Goal: Task Accomplishment & Management: Use online tool/utility

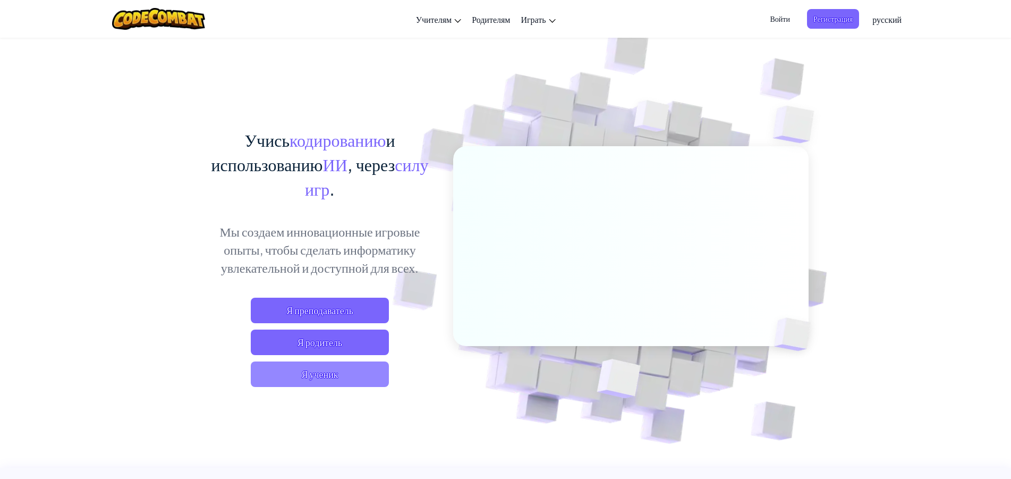
click at [327, 365] on span "Я ученик" at bounding box center [320, 374] width 138 height 26
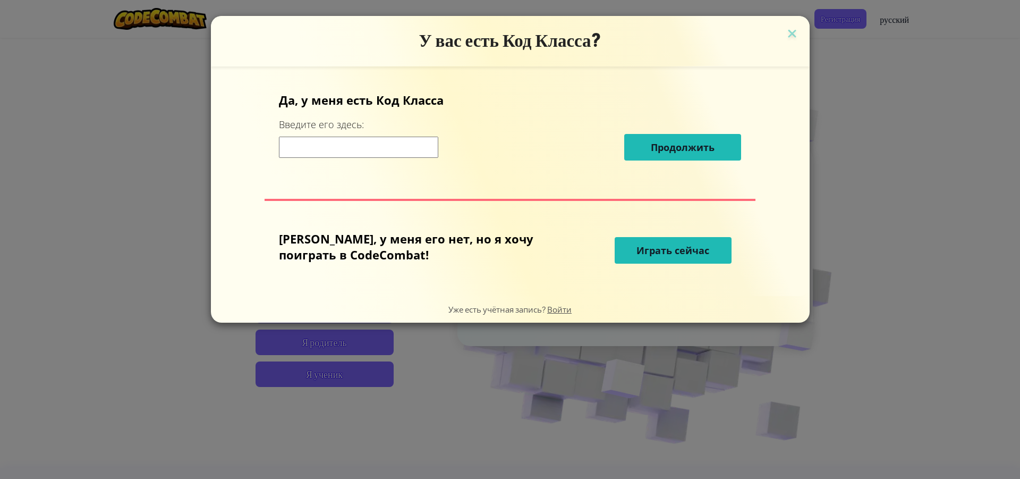
click at [649, 242] on button "Играть сейчас" at bounding box center [673, 250] width 117 height 27
click at [650, 244] on button "Играть сейчас" at bounding box center [673, 250] width 117 height 27
click at [651, 246] on span "Играть сейчас" at bounding box center [673, 250] width 73 height 13
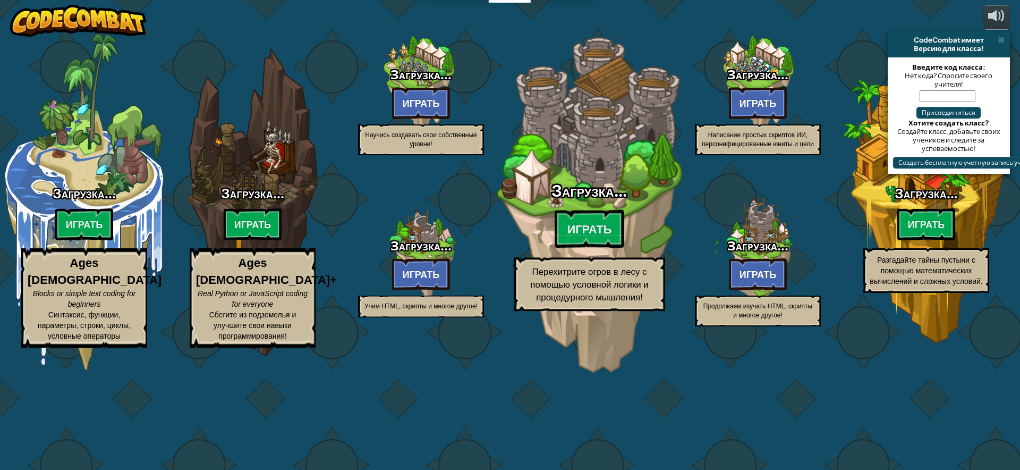
drag, startPoint x: 655, startPoint y: 247, endPoint x: 659, endPoint y: 241, distance: 7.4
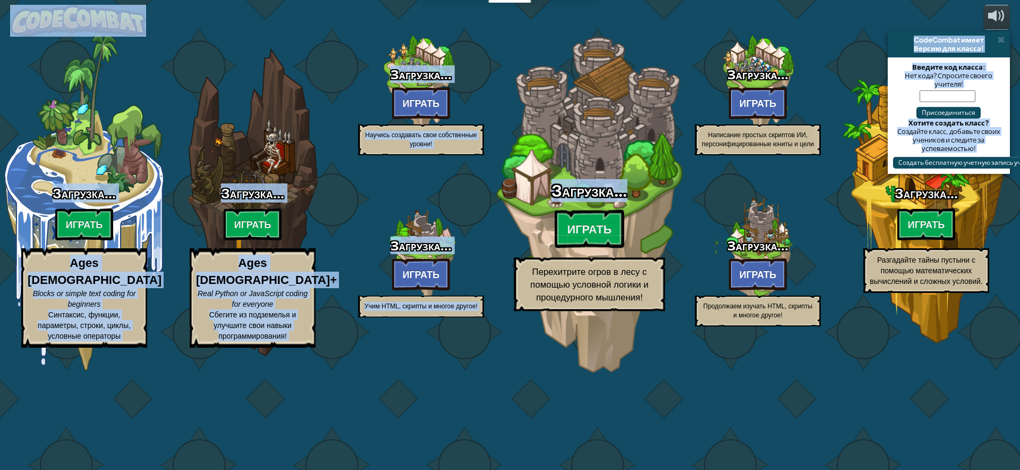
select select "ru"
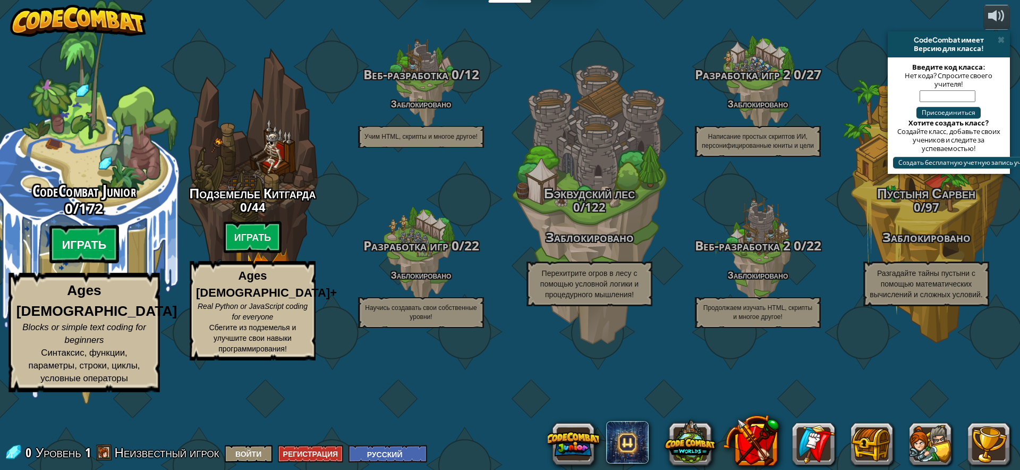
click at [71, 264] on btn "Играть" at bounding box center [84, 244] width 70 height 38
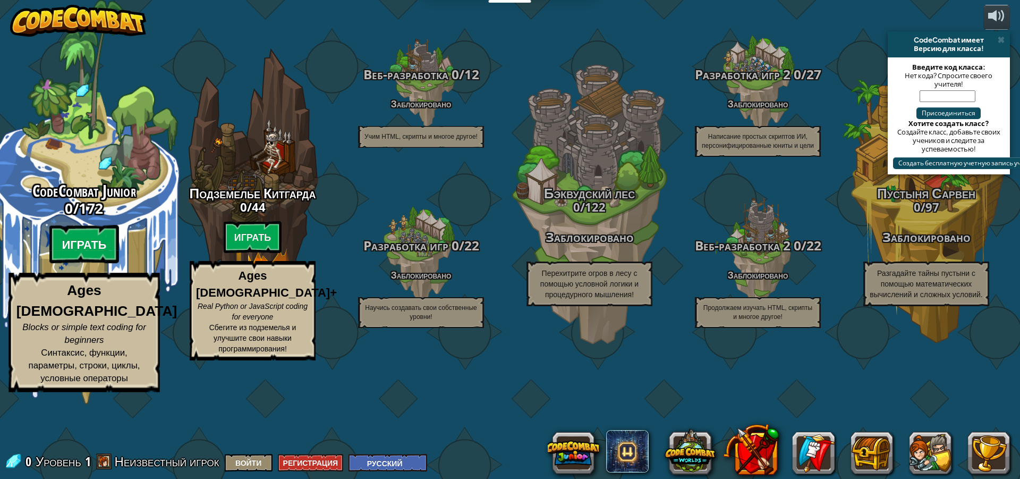
select select "ru"
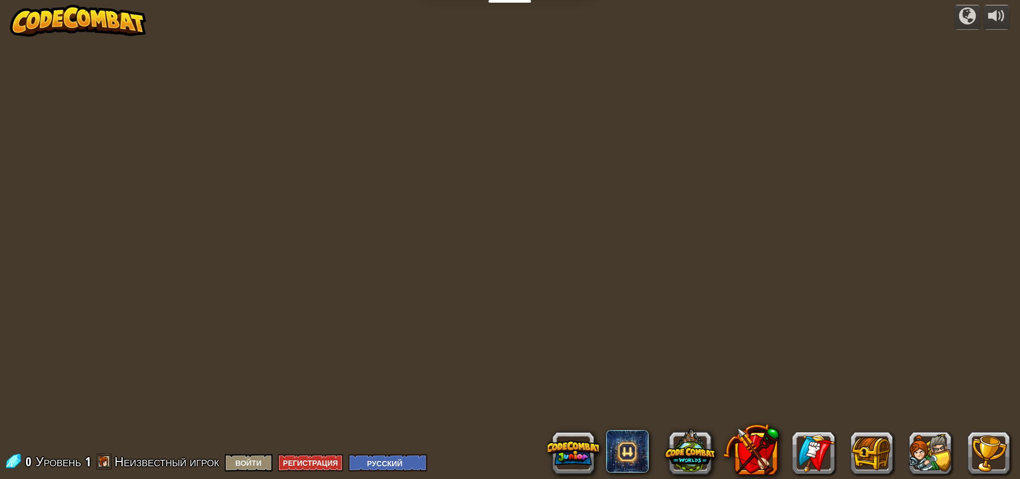
select select "ru"
